Goal: Task Accomplishment & Management: Manage account settings

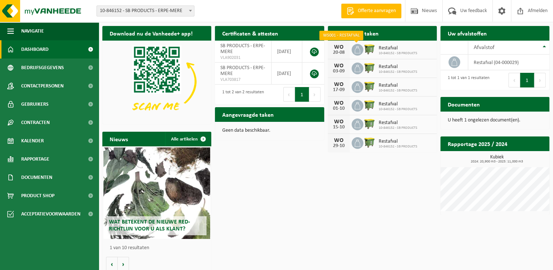
click at [361, 52] on span at bounding box center [358, 50] width 12 height 12
click at [335, 50] on div "20-08" at bounding box center [338, 52] width 15 height 5
click at [380, 47] on span "Restafval" at bounding box center [398, 48] width 39 height 6
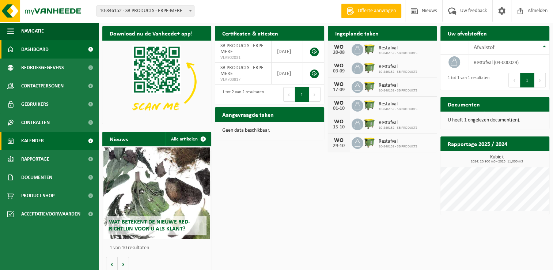
click at [37, 139] on span "Kalender" at bounding box center [32, 141] width 23 height 18
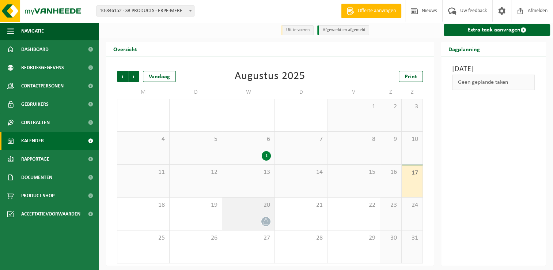
click at [264, 220] on icon at bounding box center [266, 221] width 6 height 6
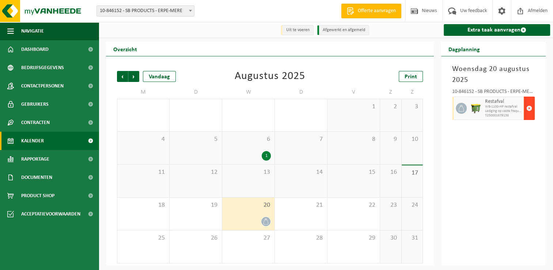
click at [528, 107] on span "button" at bounding box center [529, 108] width 6 height 15
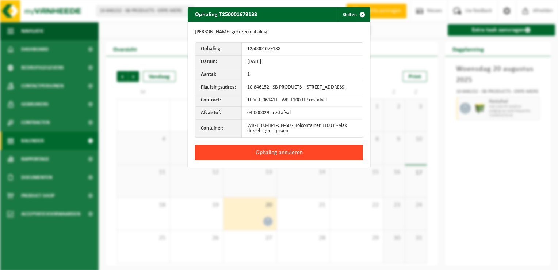
click at [291, 158] on button "Ophaling annuleren" at bounding box center [279, 152] width 168 height 15
